Goal: Information Seeking & Learning: Learn about a topic

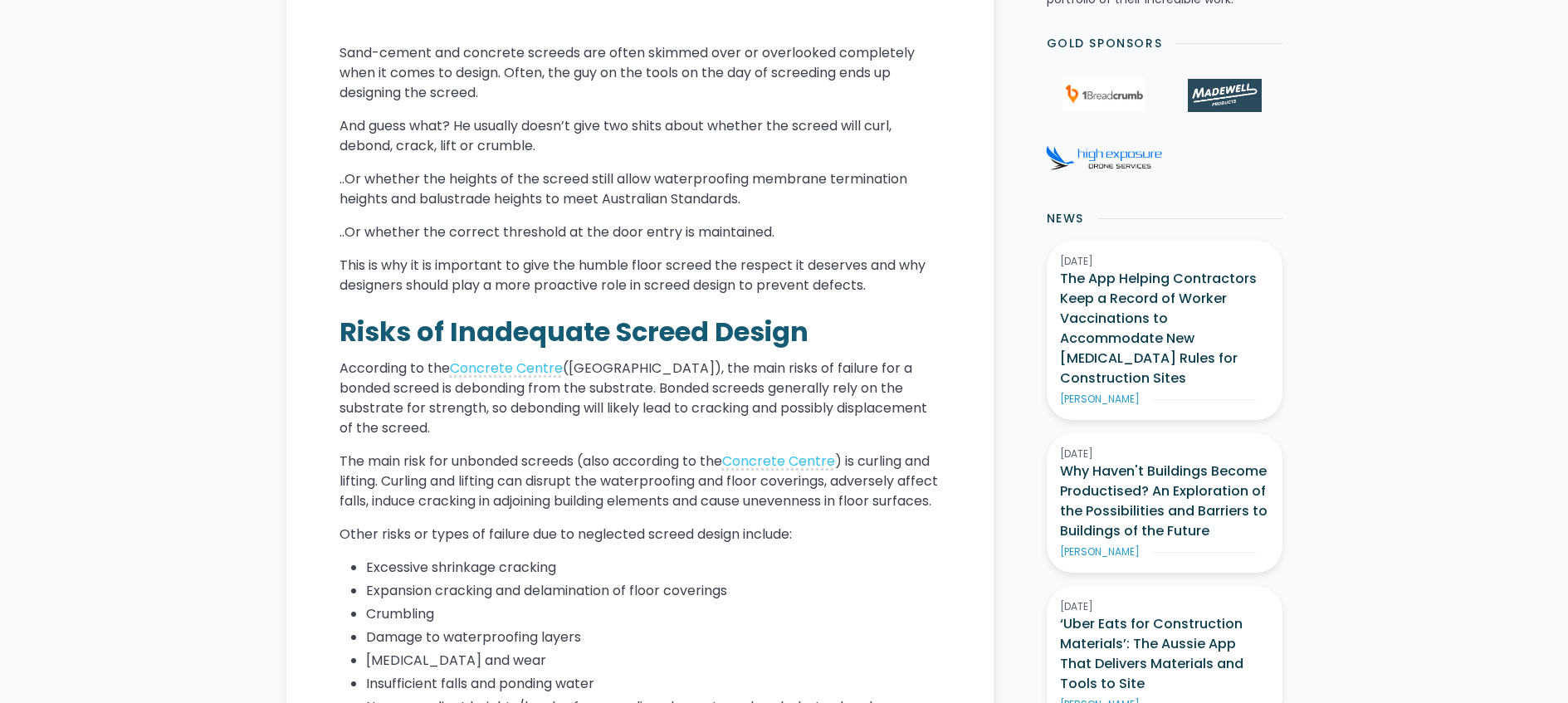
scroll to position [783, 0]
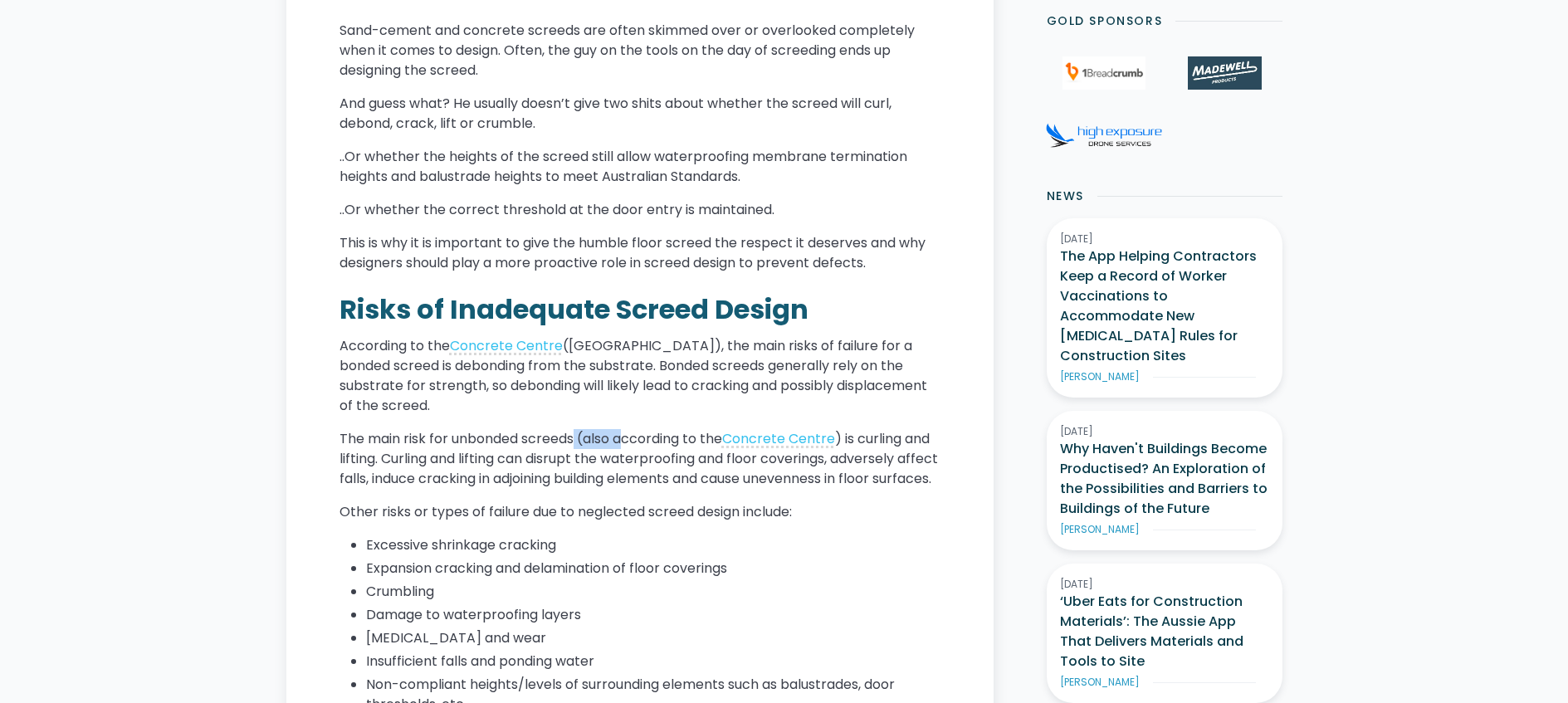
drag, startPoint x: 578, startPoint y: 438, endPoint x: 632, endPoint y: 437, distance: 54.0
click at [632, 437] on p "The main risk for unbonded screeds (also according to the Concrete Centre ) is …" at bounding box center [640, 459] width 601 height 60
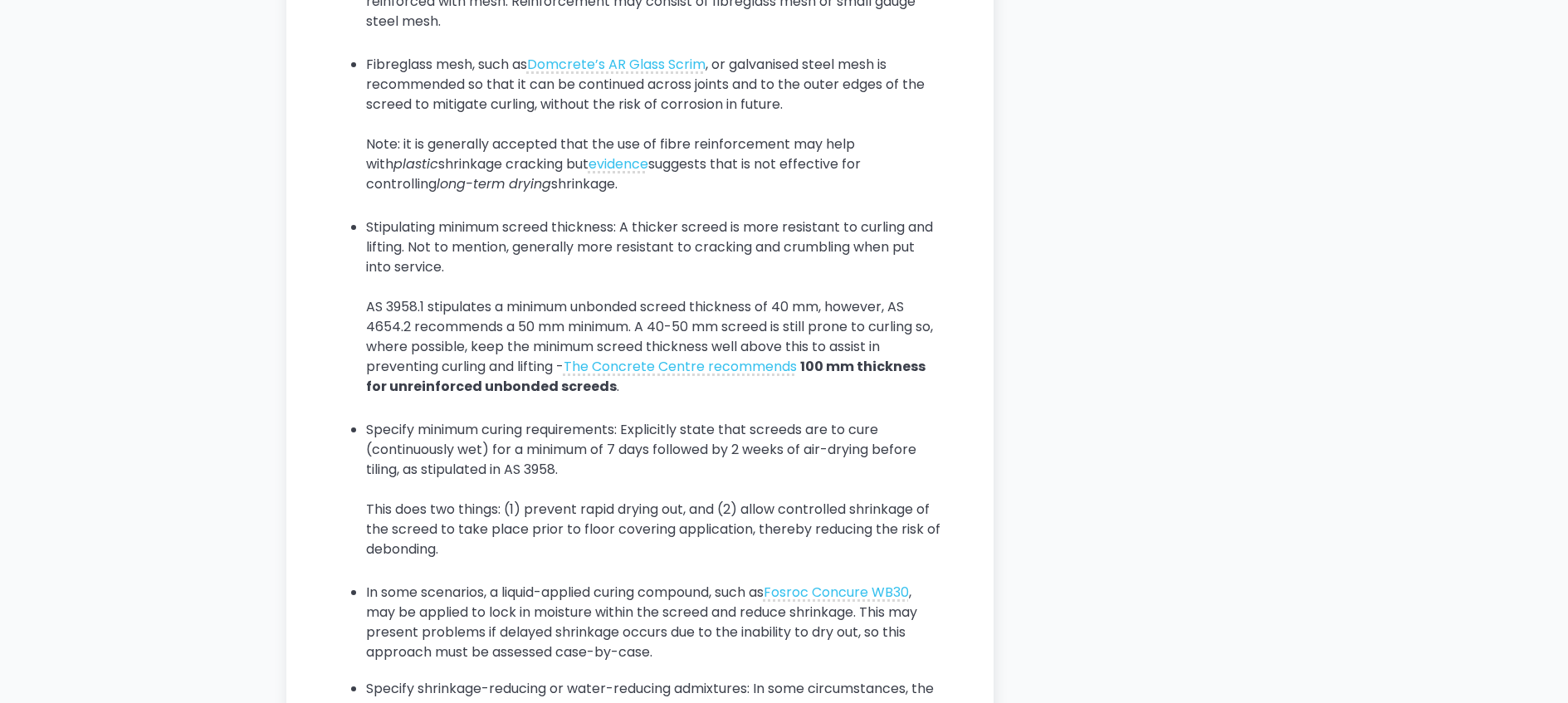
scroll to position [4057, 0]
drag, startPoint x: 642, startPoint y: 322, endPoint x: 713, endPoint y: 330, distance: 71.4
click at [704, 329] on li "Stipulating minimum screed thickness: A thicker screed is more resistant to cur…" at bounding box center [653, 313] width 574 height 199
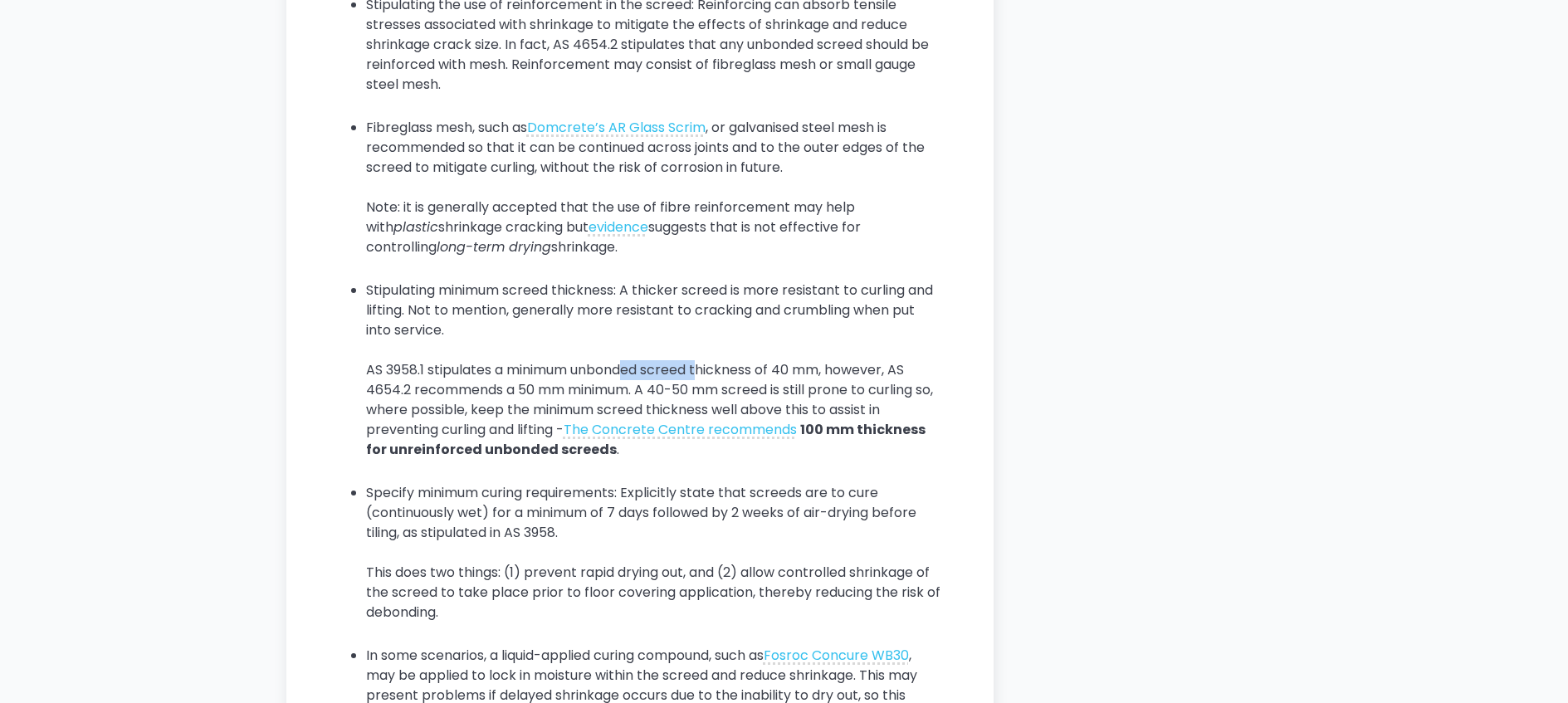
scroll to position [4004, 0]
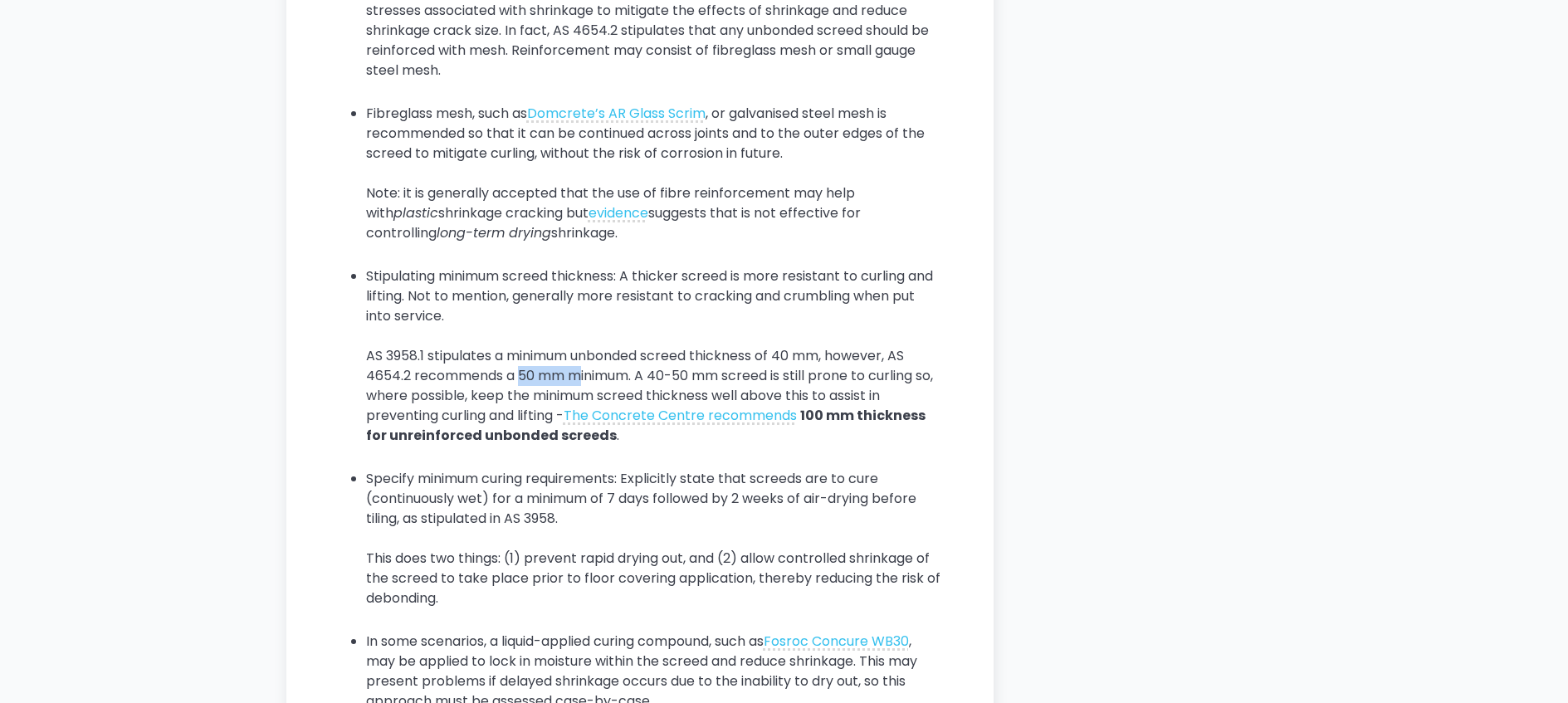
drag, startPoint x: 523, startPoint y: 398, endPoint x: 580, endPoint y: 396, distance: 57.0
click at [579, 396] on li "Stipulating minimum screed thickness: A thicker screed is more resistant to cur…" at bounding box center [653, 366] width 574 height 199
drag, startPoint x: 599, startPoint y: 399, endPoint x: 621, endPoint y: 399, distance: 22.0
click at [603, 399] on li "Stipulating minimum screed thickness: A thicker screed is more resistant to cur…" at bounding box center [653, 366] width 574 height 199
click at [679, 399] on li "Stipulating minimum screed thickness: A thicker screed is more resistant to cur…" at bounding box center [653, 366] width 574 height 199
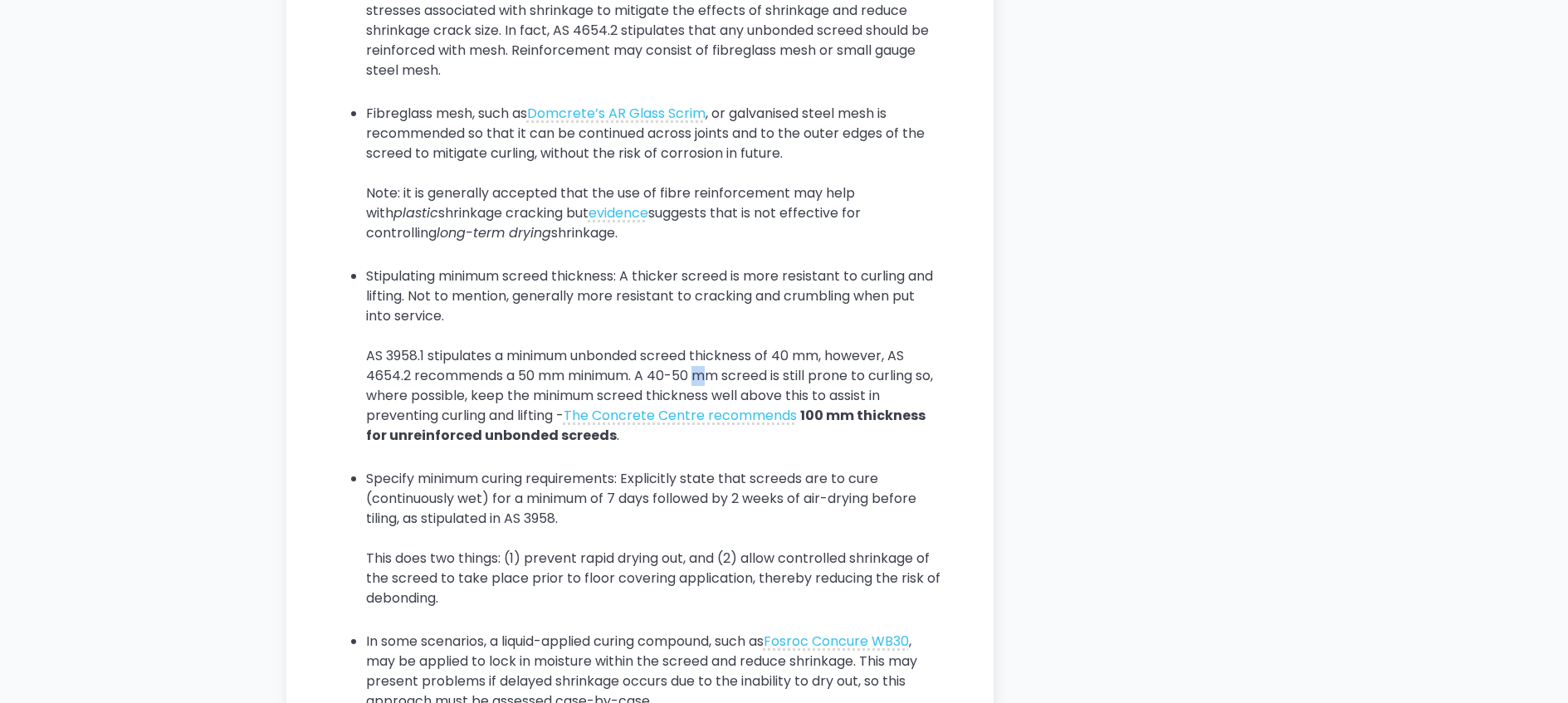
drag, startPoint x: 705, startPoint y: 400, endPoint x: 720, endPoint y: 400, distance: 15.0
click at [717, 400] on li "Stipulating minimum screed thickness: A thicker screed is more resistant to cur…" at bounding box center [653, 366] width 574 height 199
drag, startPoint x: 743, startPoint y: 403, endPoint x: 782, endPoint y: 401, distance: 39.1
click at [781, 401] on li "Stipulating minimum screed thickness: A thicker screed is more resistant to cur…" at bounding box center [653, 366] width 574 height 199
drag, startPoint x: 487, startPoint y: 414, endPoint x: 592, endPoint y: 411, distance: 105.0
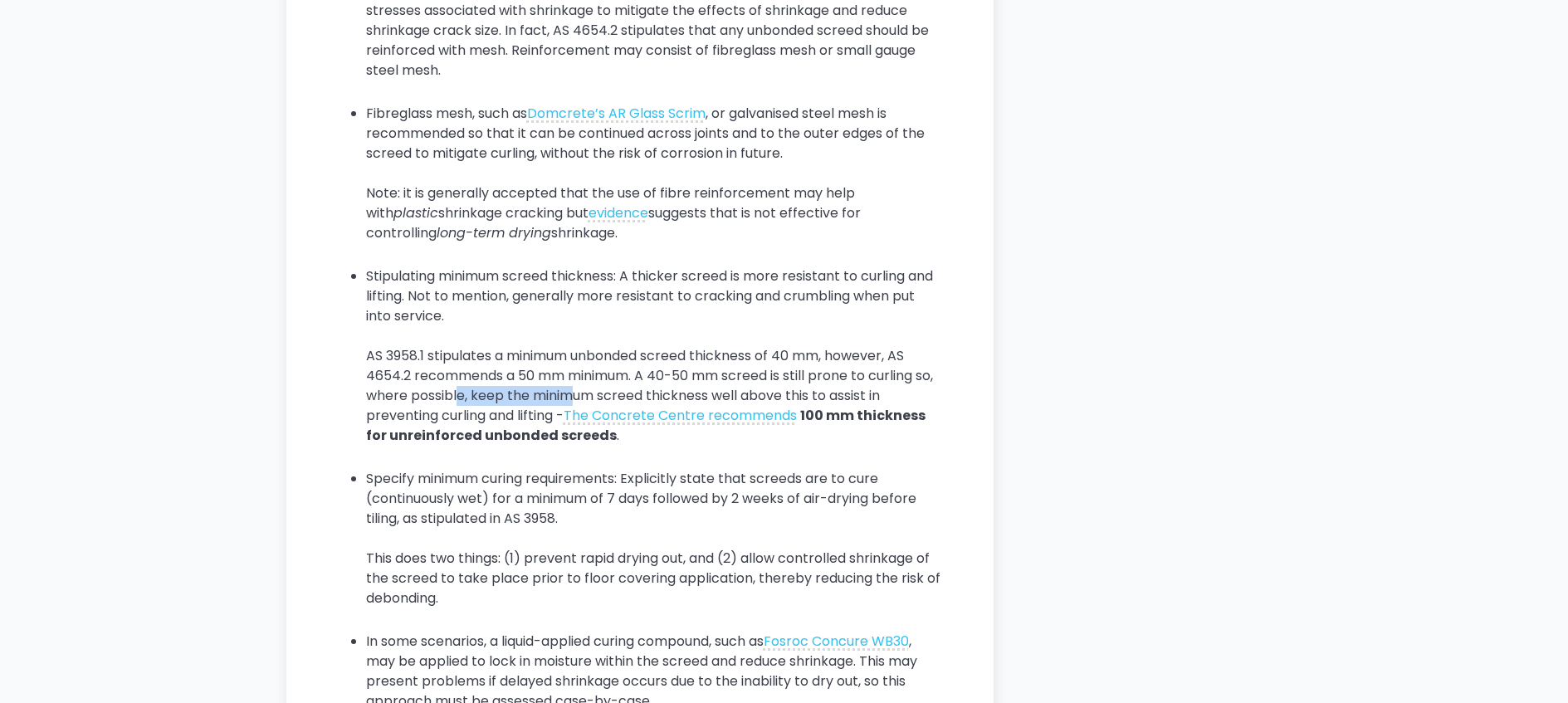
click at [592, 411] on li "Stipulating minimum screed thickness: A thicker screed is more resistant to cur…" at bounding box center [653, 366] width 574 height 199
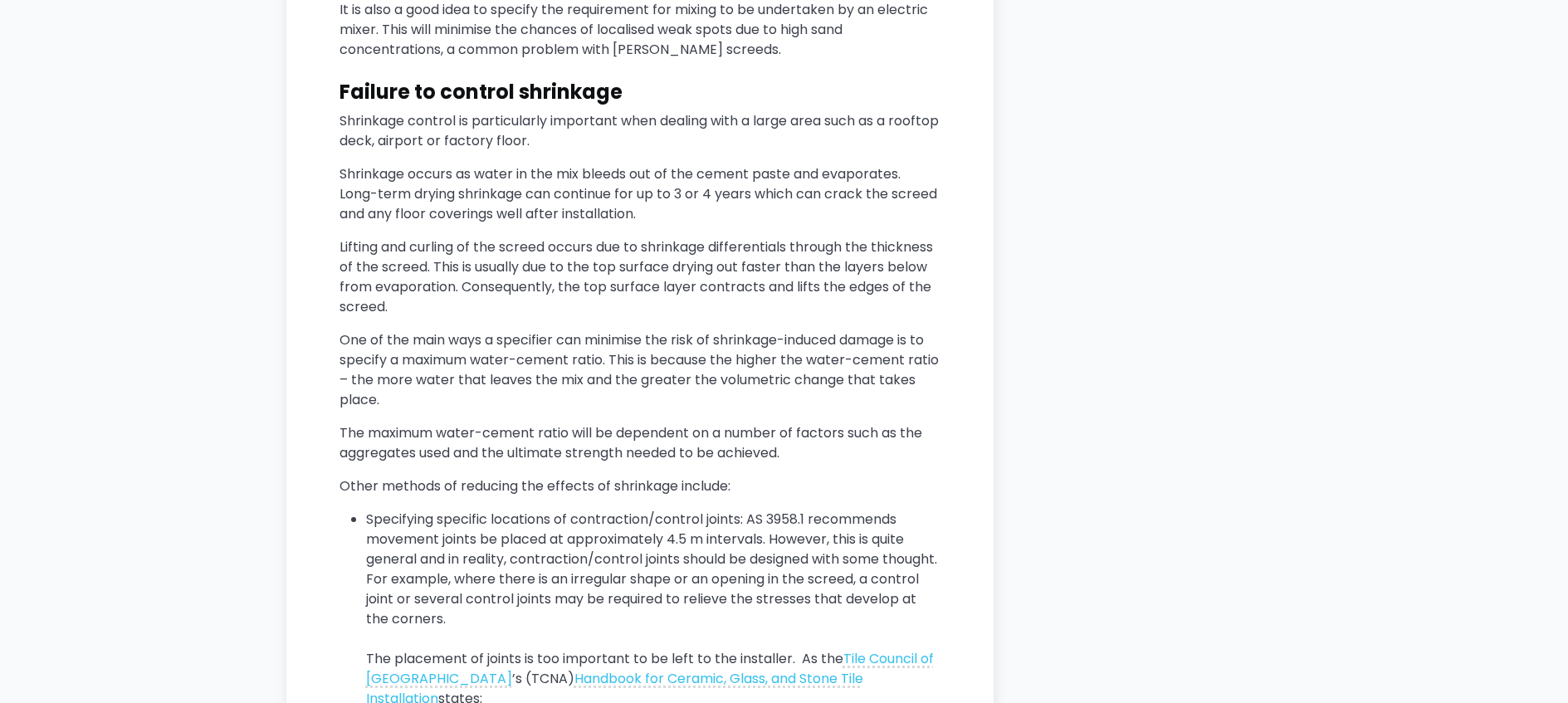
scroll to position [3104, 0]
